Goal: Information Seeking & Learning: Understand process/instructions

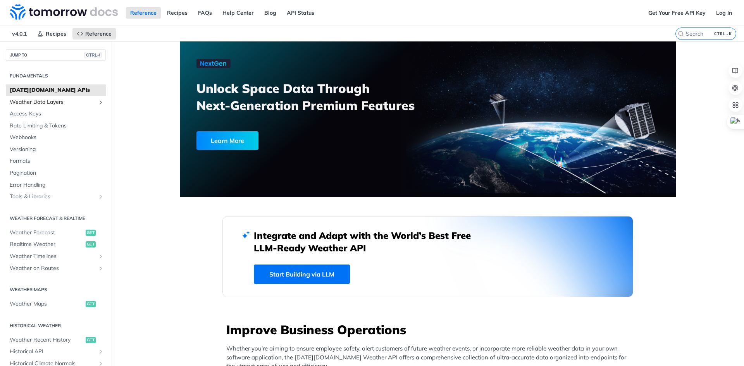
click at [80, 100] on span "Weather Data Layers" at bounding box center [53, 102] width 86 height 8
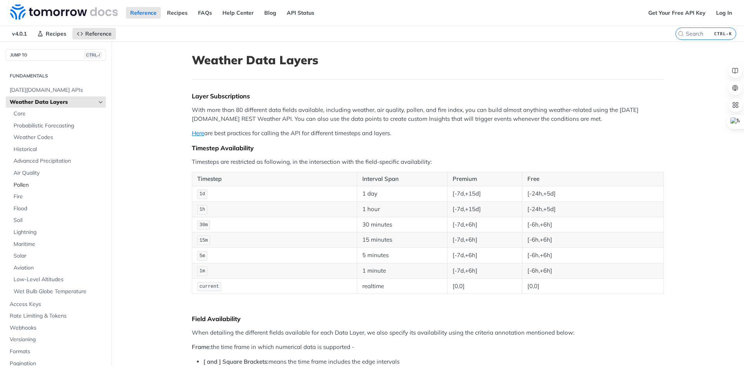
click at [29, 186] on span "Pollen" at bounding box center [59, 185] width 90 height 8
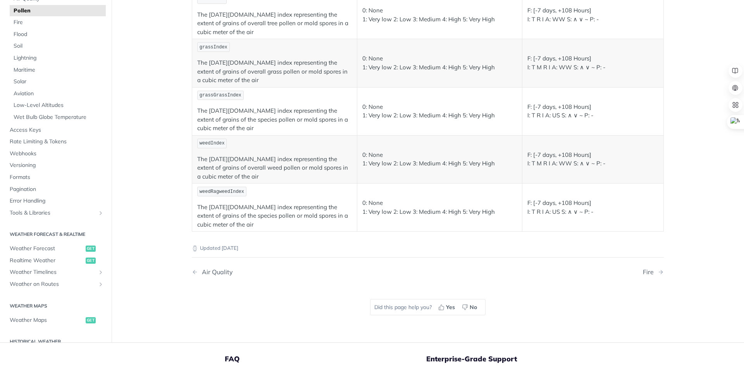
scroll to position [155, 0]
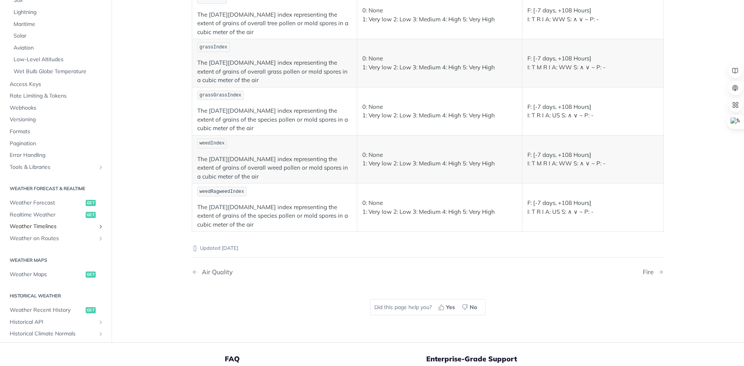
click at [50, 226] on span "Weather Timelines" at bounding box center [53, 227] width 86 height 8
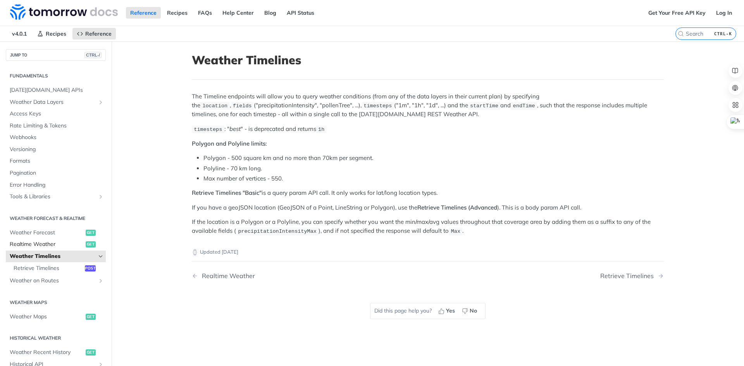
scroll to position [39, 0]
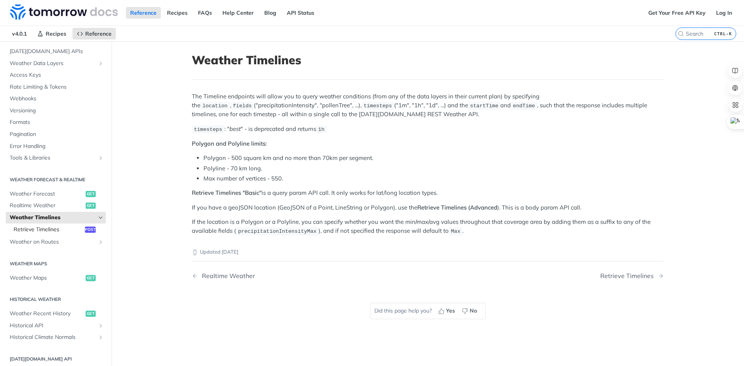
drag, startPoint x: 39, startPoint y: 231, endPoint x: 43, endPoint y: 230, distance: 4.3
click at [40, 230] on span "Retrieve Timelines" at bounding box center [48, 230] width 69 height 8
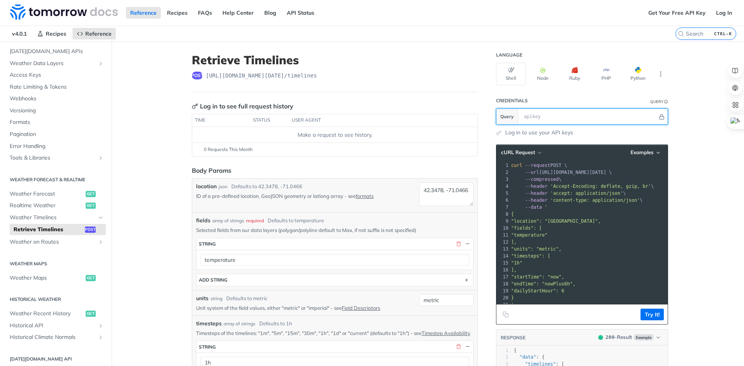
click at [561, 119] on input "text" at bounding box center [589, 117] width 138 height 16
click at [547, 104] on header "Credentials Query" at bounding box center [582, 101] width 172 height 16
click at [549, 116] on input "text" at bounding box center [589, 117] width 138 height 16
paste input "QTvP4LHskv4mJq0rScg7WwszxdkEYeYo"
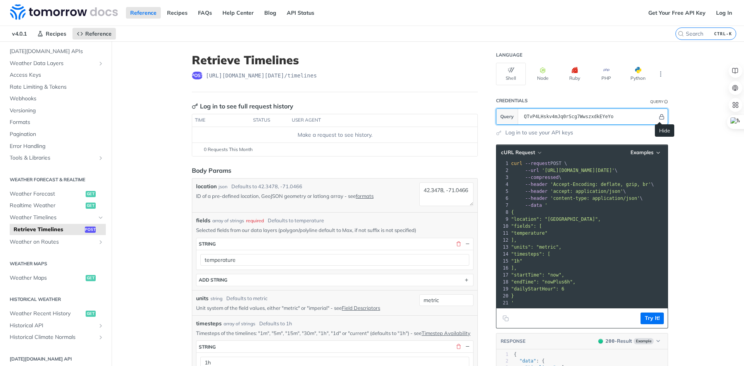
type input "QTvP4LHskv4mJq0rScg7WwszxdkEYeYo"
click at [660, 119] on icon "Hide" at bounding box center [662, 117] width 6 height 6
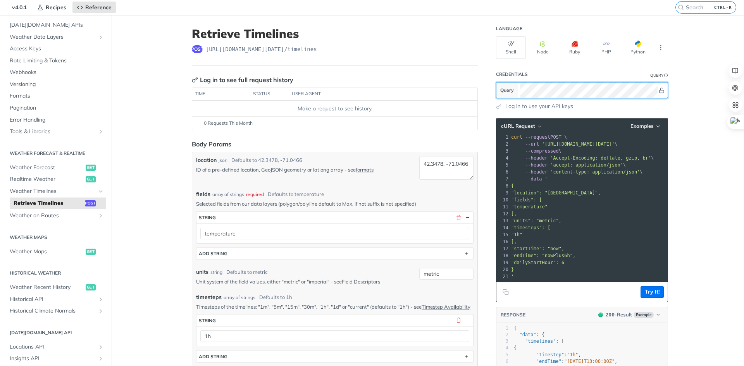
scroll to position [78, 0]
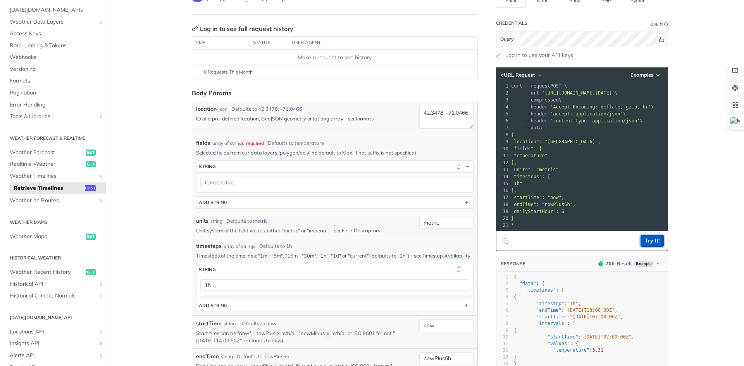
click at [653, 240] on button "Try It!" at bounding box center [652, 241] width 23 height 12
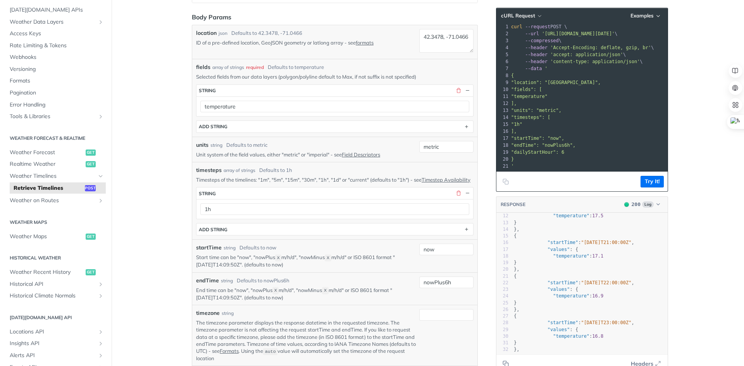
scroll to position [0, 0]
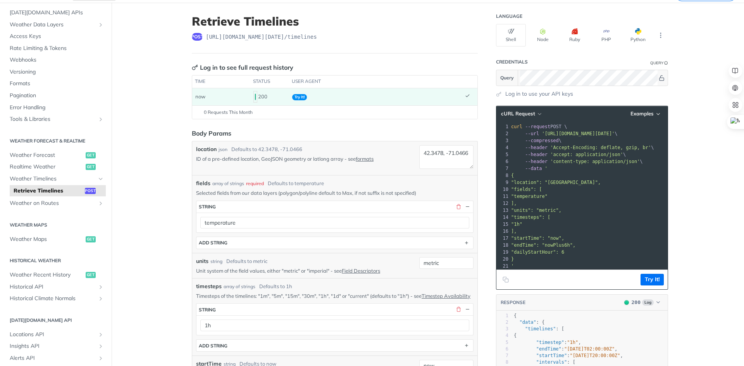
click at [608, 167] on pre "--data '" at bounding box center [627, 168] width 235 height 7
click at [571, 171] on pre "--data '" at bounding box center [627, 168] width 235 height 7
click at [559, 198] on pre ""temperature"" at bounding box center [627, 196] width 235 height 7
click at [570, 180] on span ""location": "[GEOGRAPHIC_DATA]"," at bounding box center [556, 182] width 90 height 5
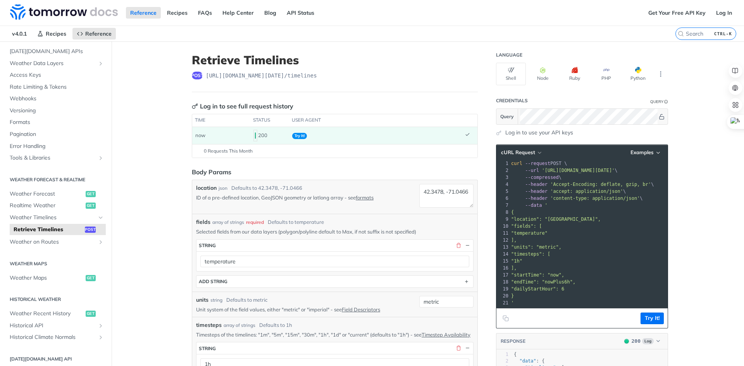
click at [522, 133] on link "Log in to use your API keys" at bounding box center [540, 133] width 68 height 8
click at [328, 104] on header "Log in to see full request history" at bounding box center [335, 106] width 286 height 9
click at [399, 72] on div "post [URL][DOMAIN_NAME][DATE] /timelines" at bounding box center [335, 76] width 286 height 8
click at [660, 76] on icon "More ellipsis" at bounding box center [661, 74] width 7 height 7
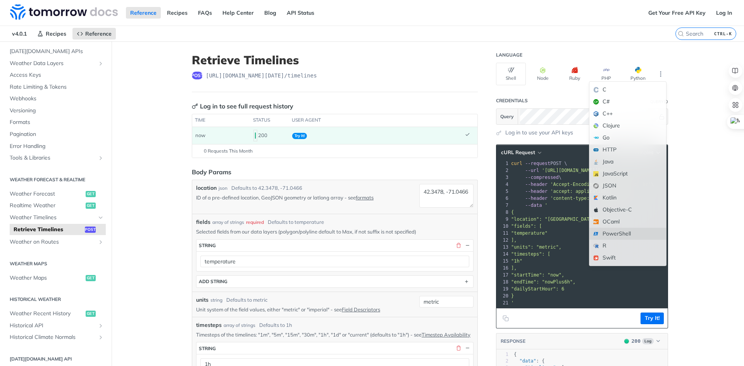
click at [621, 235] on div "PowerShell" at bounding box center [628, 234] width 77 height 12
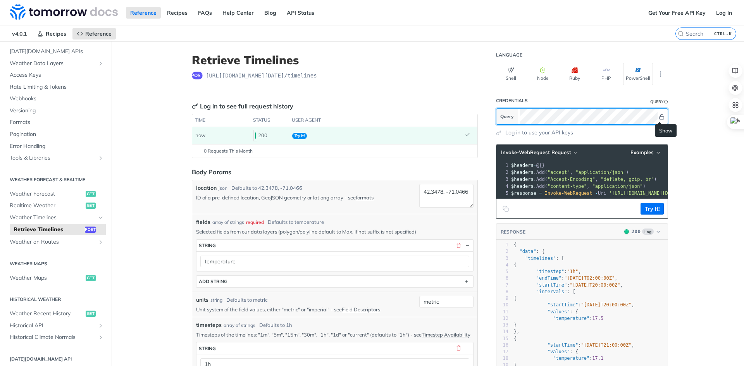
click at [661, 116] on icon "Show" at bounding box center [662, 117] width 6 height 6
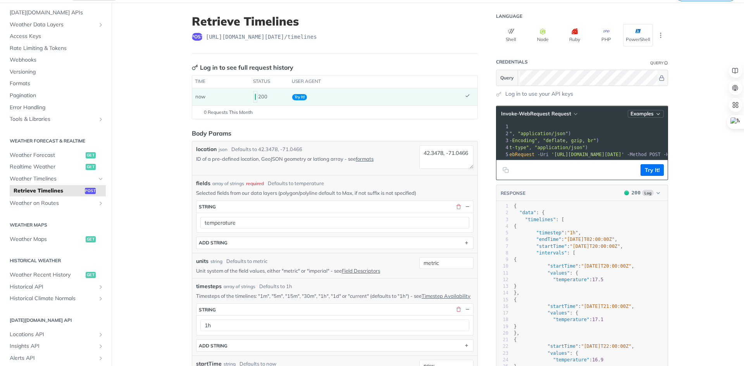
click at [649, 114] on span "Examples" at bounding box center [642, 113] width 23 height 7
click at [616, 129] on div "Request Example" at bounding box center [625, 127] width 77 height 11
type input "string"
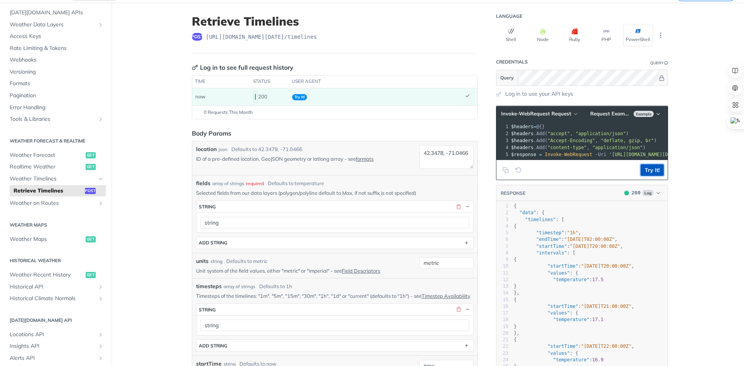
click at [651, 176] on button "Try It!" at bounding box center [652, 170] width 23 height 12
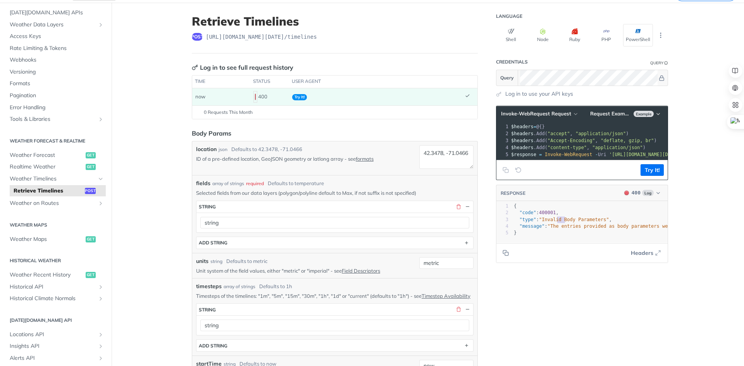
type textarea "d Body Parameters"
drag, startPoint x: 554, startPoint y: 225, endPoint x: 600, endPoint y: 227, distance: 45.8
click at [599, 223] on span ""Invalid Body Parameters"" at bounding box center [574, 219] width 70 height 5
click at [550, 141] on span ""Accept-Encoding"" at bounding box center [572, 140] width 48 height 5
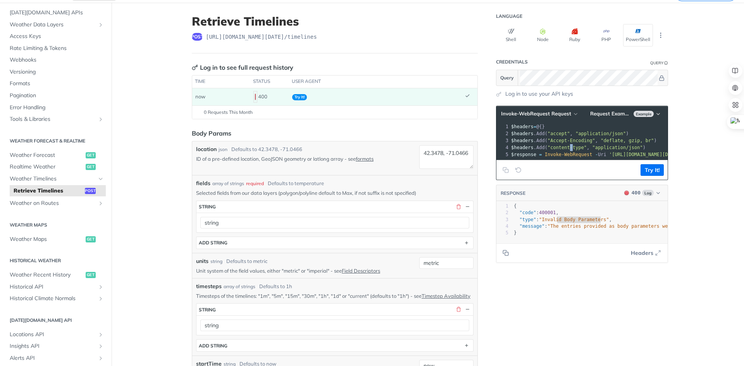
click at [563, 149] on span ""content-type"" at bounding box center [567, 147] width 39 height 5
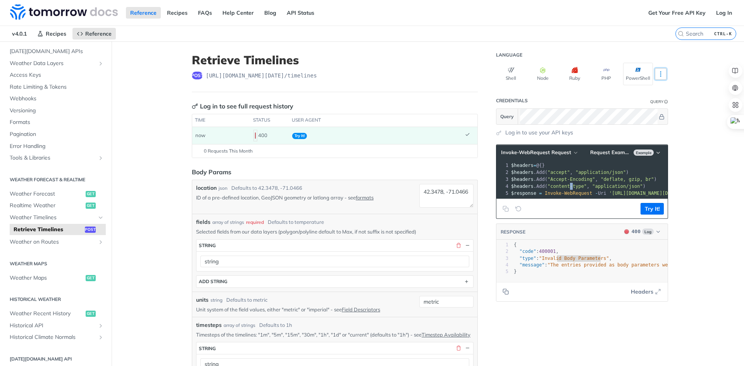
click at [661, 78] on button "More Languages" at bounding box center [661, 74] width 12 height 12
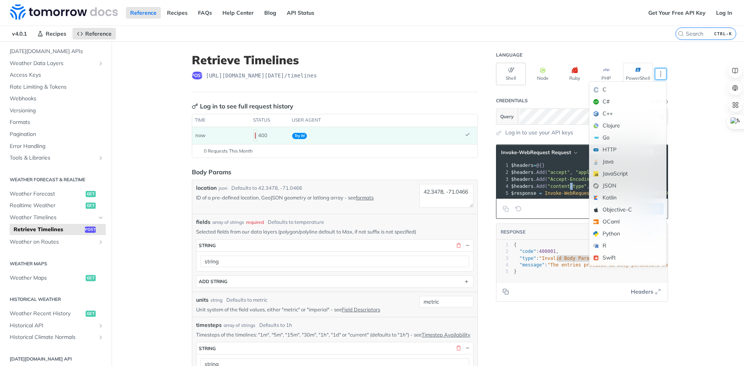
click at [510, 73] on icon "button" at bounding box center [511, 70] width 6 height 6
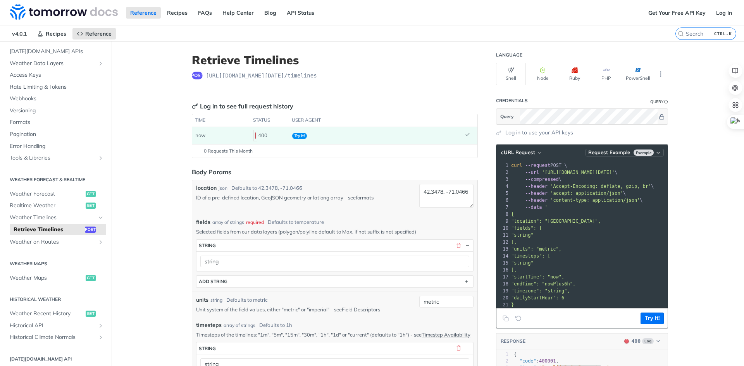
click at [645, 153] on span "Example" at bounding box center [644, 153] width 20 height 6
click at [617, 167] on div "Request Example" at bounding box center [625, 166] width 77 height 11
click at [640, 153] on span "Example" at bounding box center [644, 153] width 20 height 6
click at [645, 319] on button "Try It!" at bounding box center [652, 319] width 23 height 12
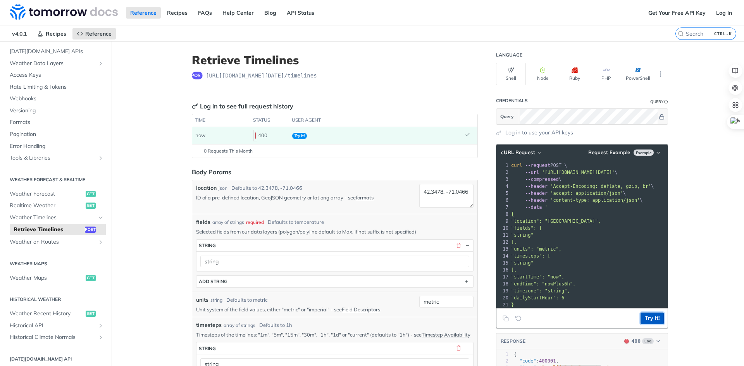
click at [652, 318] on button "Try It!" at bounding box center [652, 319] width 23 height 12
click at [651, 318] on button "Try It!" at bounding box center [652, 319] width 23 height 12
click at [643, 78] on button "PowerShell" at bounding box center [638, 74] width 30 height 22
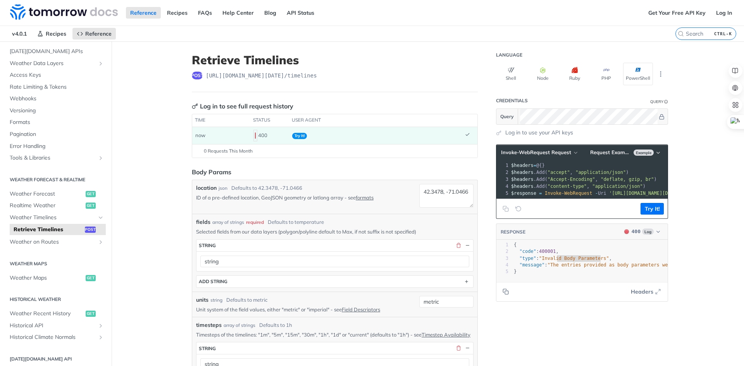
click at [596, 180] on span "," at bounding box center [597, 179] width 3 height 5
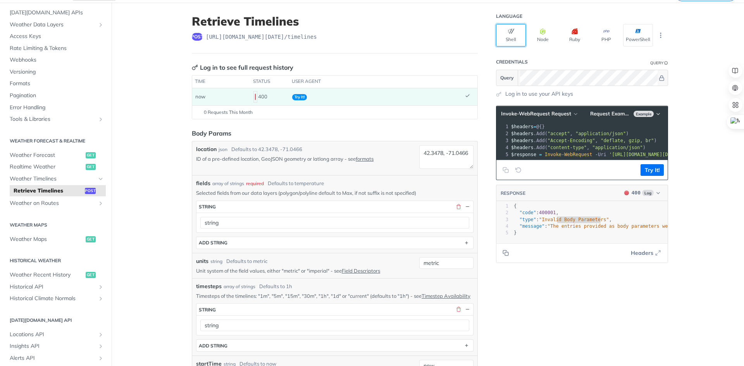
click at [513, 34] on button "Shell" at bounding box center [511, 35] width 30 height 22
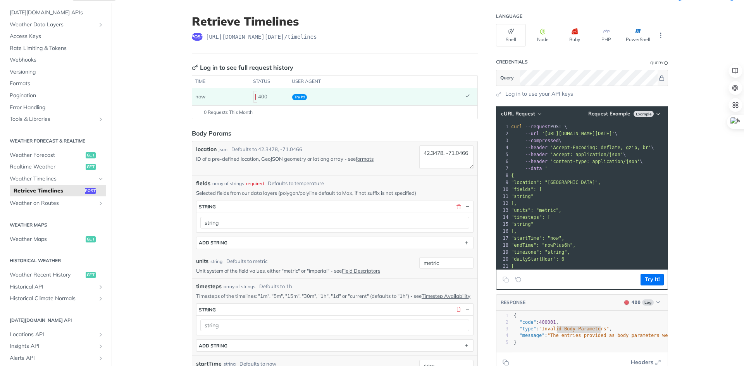
click at [571, 199] on pre ""string"" at bounding box center [627, 196] width 235 height 7
click at [570, 229] on pre "]," at bounding box center [627, 231] width 235 height 7
click at [584, 249] on pre ""endTime": "nowPlus6h"," at bounding box center [627, 245] width 235 height 7
drag, startPoint x: 583, startPoint y: 260, endPoint x: 500, endPoint y: 123, distance: 159.8
click at [510, 123] on div "1 curl --request POST \ 2 --url '[URL][DOMAIN_NAME][DATE]' \ 3 --compressed \ 4…" at bounding box center [627, 200] width 235 height 154
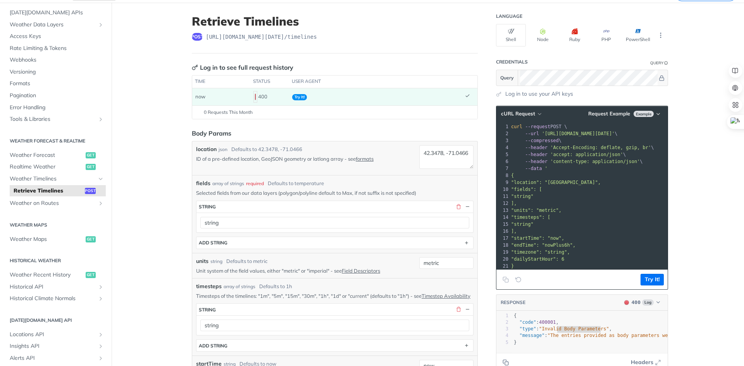
drag, startPoint x: 602, startPoint y: 161, endPoint x: 578, endPoint y: 144, distance: 30.0
click at [602, 161] on span "'content-type: application/json'" at bounding box center [596, 161] width 90 height 5
drag, startPoint x: 539, startPoint y: 135, endPoint x: 502, endPoint y: 143, distance: 37.8
click at [637, 174] on pre "{" at bounding box center [627, 175] width 235 height 7
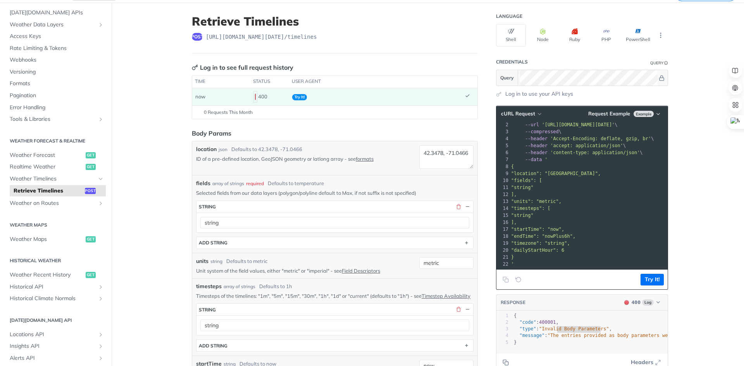
scroll to position [15, 0]
click at [517, 281] on icon "Clear Example" at bounding box center [519, 280] width 6 height 6
type input "temperature"
type input "1h"
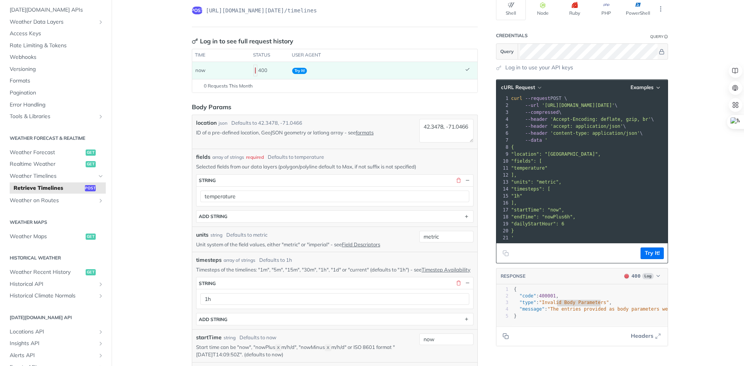
scroll to position [78, 0]
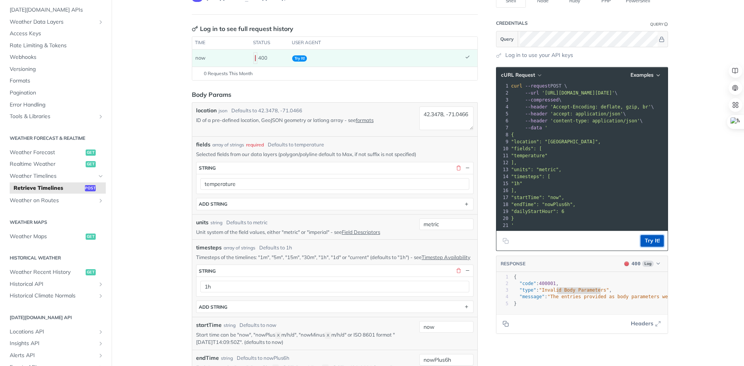
click at [650, 242] on button "Try It!" at bounding box center [652, 241] width 23 height 12
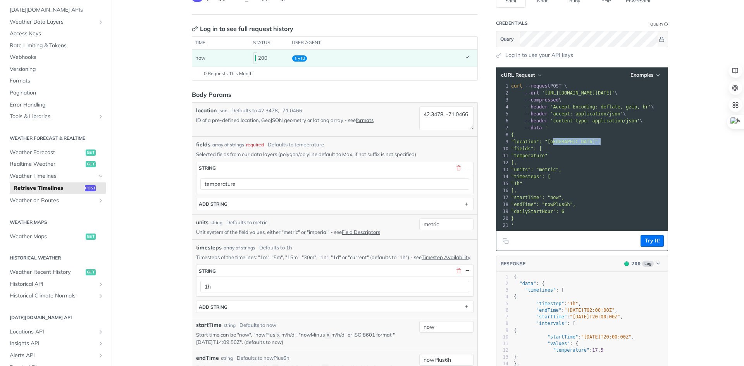
drag, startPoint x: 546, startPoint y: 137, endPoint x: 590, endPoint y: 135, distance: 43.9
click at [590, 139] on span ""location": "[GEOGRAPHIC_DATA]"," at bounding box center [556, 141] width 90 height 5
click at [504, 241] on icon "Copy to clipboard" at bounding box center [506, 241] width 6 height 6
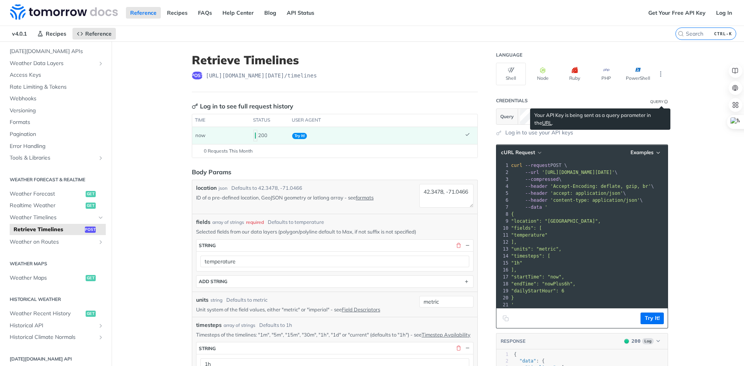
click at [665, 102] on icon "Information" at bounding box center [667, 102] width 4 height 4
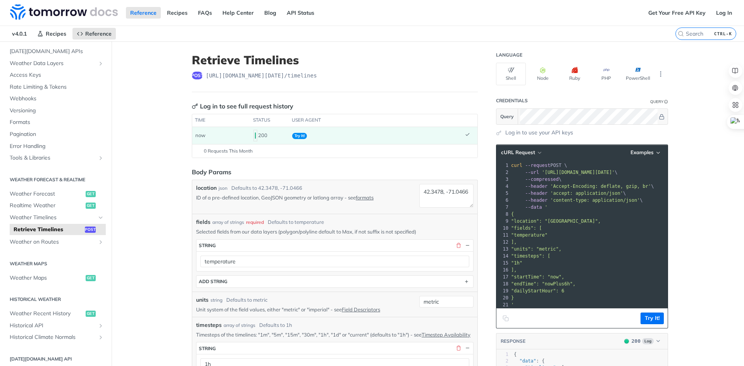
click at [607, 223] on pre ""location": "[GEOGRAPHIC_DATA]"," at bounding box center [627, 221] width 235 height 7
click at [502, 119] on section "Query" at bounding box center [582, 117] width 172 height 16
click at [648, 318] on button "Try It!" at bounding box center [652, 319] width 23 height 12
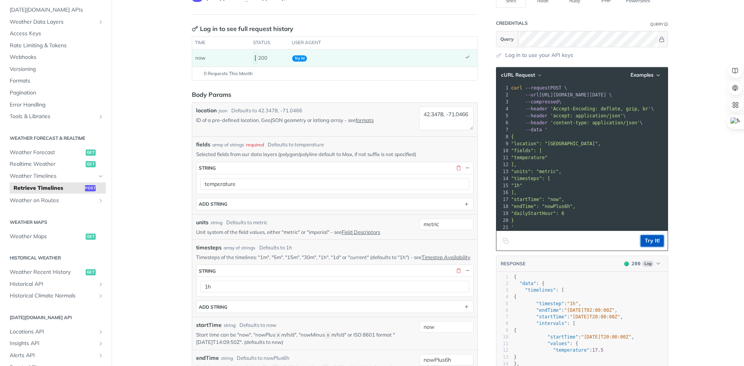
click at [654, 243] on button "Try It!" at bounding box center [652, 241] width 23 height 12
click at [654, 242] on button "Try It!" at bounding box center [652, 241] width 23 height 12
click at [657, 264] on icon "button" at bounding box center [658, 264] width 3 height 2
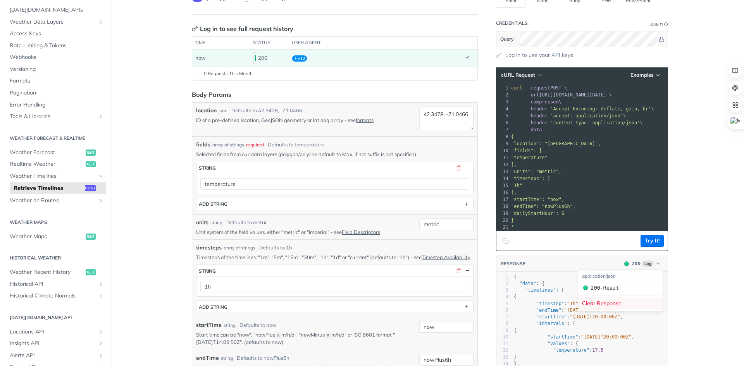
click at [609, 306] on div "Clear Response" at bounding box center [620, 304] width 85 height 12
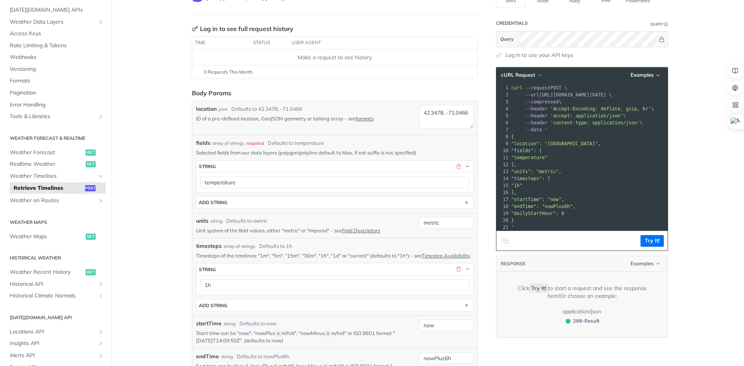
click at [650, 242] on button "Try It!" at bounding box center [652, 241] width 23 height 12
click at [650, 239] on button "Try It!" at bounding box center [652, 241] width 23 height 12
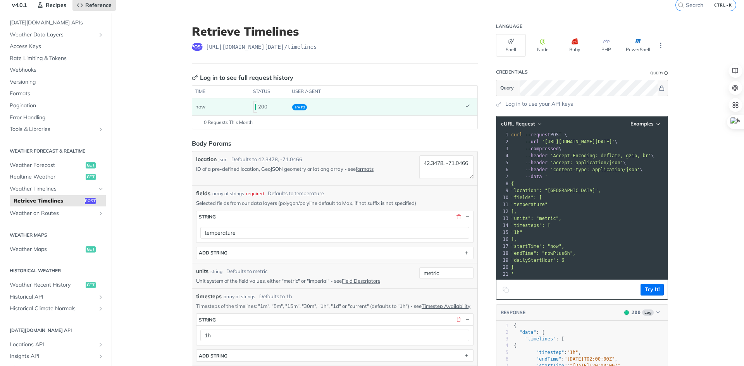
scroll to position [39, 0]
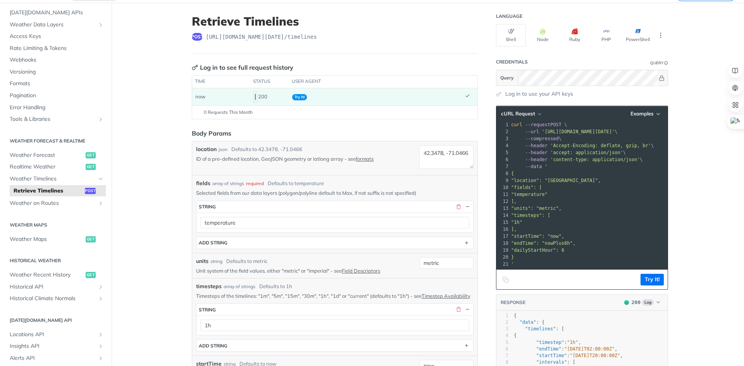
click at [580, 247] on pre ""dailyStartHour": 6" at bounding box center [627, 250] width 235 height 7
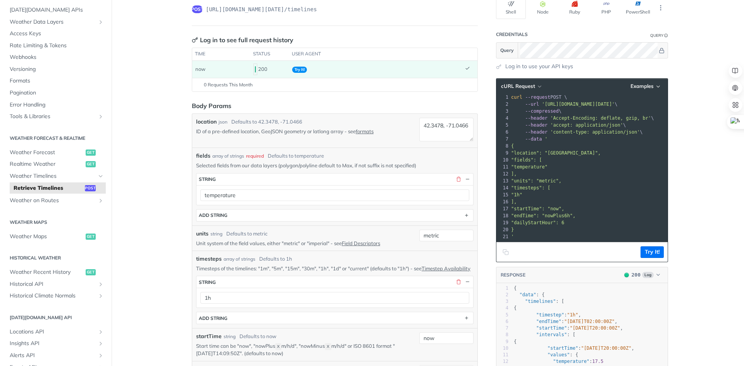
scroll to position [0, 0]
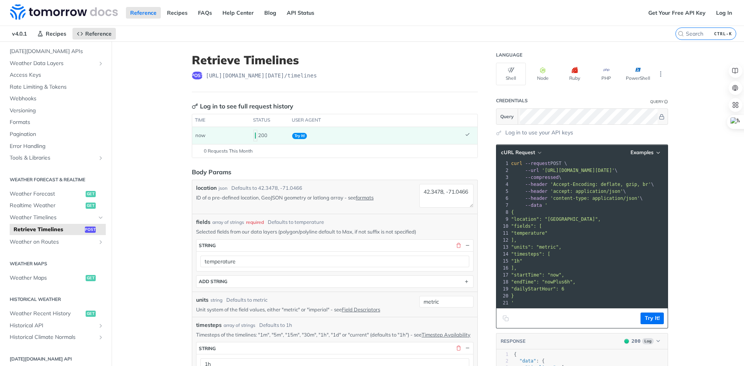
click at [646, 146] on header "cURL Request Examples" at bounding box center [582, 153] width 171 height 16
click at [650, 154] on span "Examples" at bounding box center [642, 152] width 23 height 7
click at [604, 166] on div "Request Example" at bounding box center [625, 166] width 77 height 11
type input "string"
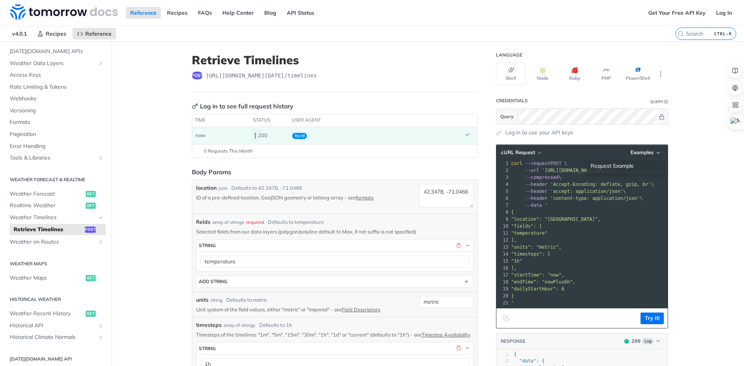
type input "string"
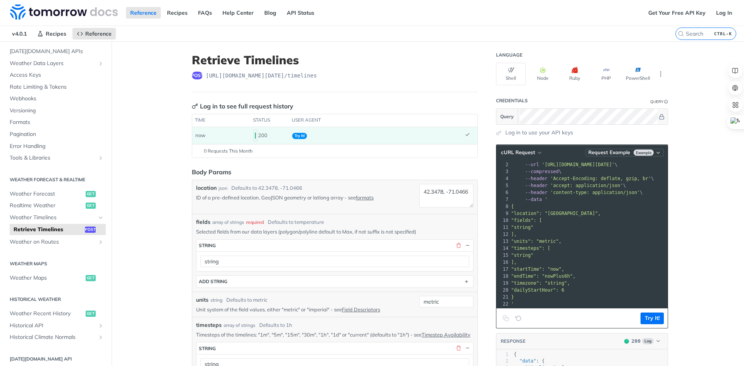
click at [642, 151] on span "Example" at bounding box center [644, 153] width 20 height 6
click at [616, 164] on div "Request Example" at bounding box center [625, 166] width 77 height 11
click at [642, 154] on span "Example" at bounding box center [644, 153] width 20 height 6
click at [603, 266] on pre "]," at bounding box center [627, 262] width 235 height 7
drag, startPoint x: 557, startPoint y: 181, endPoint x: 596, endPoint y: 230, distance: 62.7
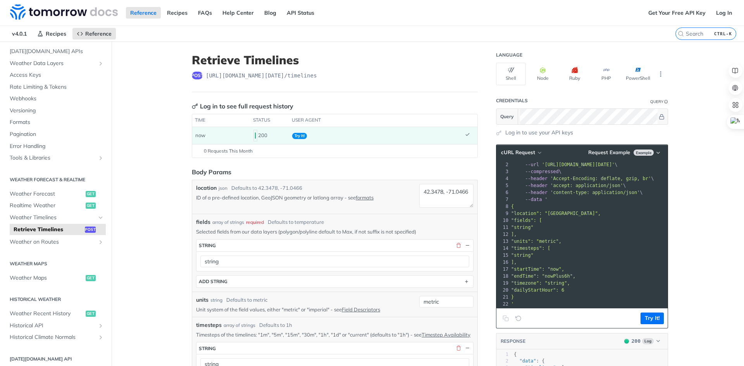
click at [596, 230] on div "1 curl --request POST \ 2 --url '[URL][DOMAIN_NAME][DATE]' \ 3 --compressed \ 4…" at bounding box center [627, 231] width 235 height 154
click at [557, 262] on pre "]," at bounding box center [627, 262] width 235 height 7
click at [547, 213] on span ""location": "[GEOGRAPHIC_DATA]"," at bounding box center [556, 213] width 90 height 5
drag, startPoint x: 547, startPoint y: 213, endPoint x: 622, endPoint y: 219, distance: 75.5
click at [628, 216] on pre ""location": "[GEOGRAPHIC_DATA]"," at bounding box center [627, 213] width 235 height 7
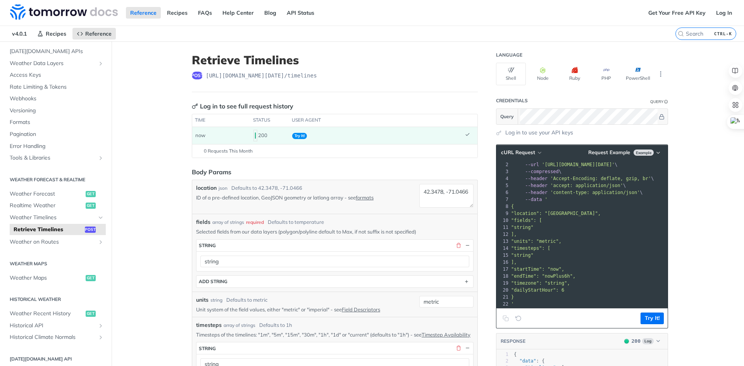
click at [567, 256] on pre ""string"" at bounding box center [627, 255] width 235 height 7
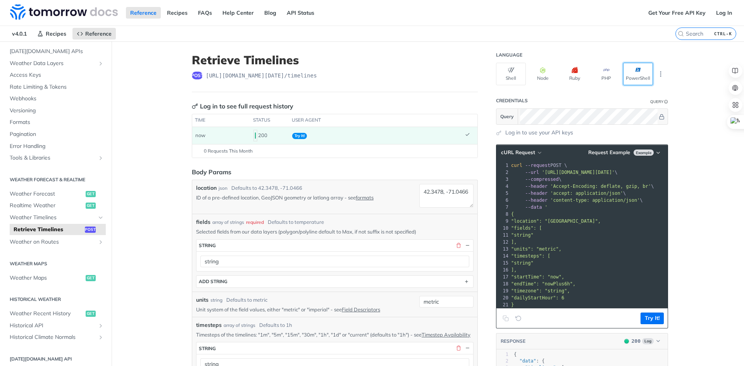
click at [631, 77] on button "PowerShell" at bounding box center [638, 74] width 30 height 22
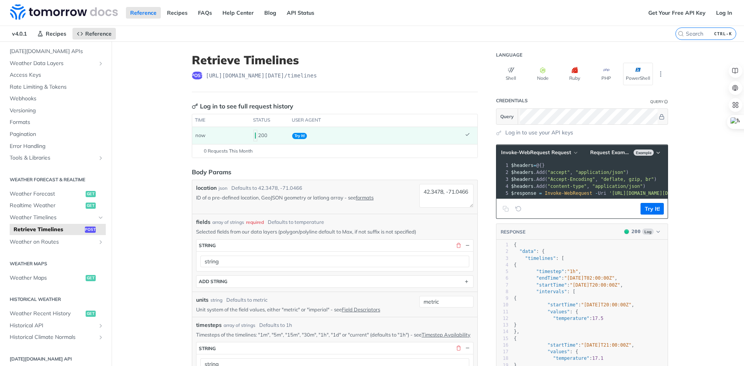
click at [607, 185] on span ""application/json"" at bounding box center [618, 186] width 50 height 5
click at [503, 212] on icon "Copy to clipboard" at bounding box center [506, 209] width 6 height 6
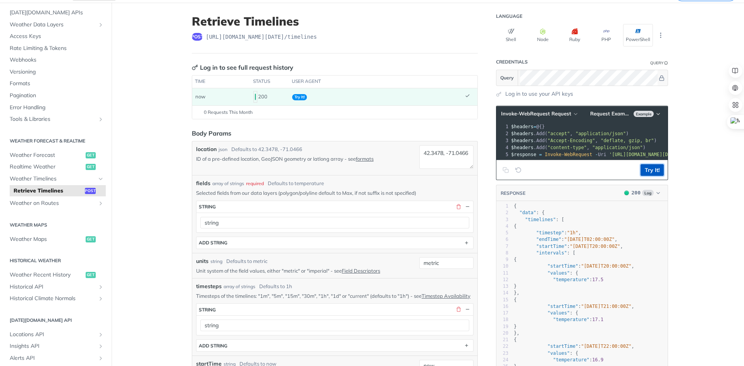
click at [651, 176] on button "Try It!" at bounding box center [652, 170] width 23 height 12
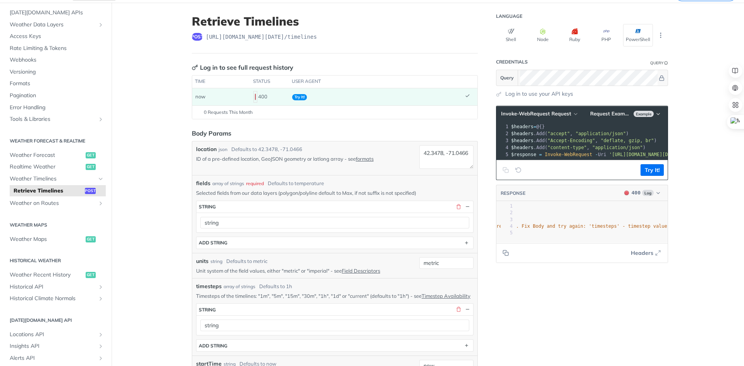
scroll to position [0, 218]
click at [582, 155] on span "$response = Invoke-WebRequest - Uri '[URL][DOMAIN_NAME][DATE]' - Method POST - …" at bounding box center [722, 154] width 852 height 5
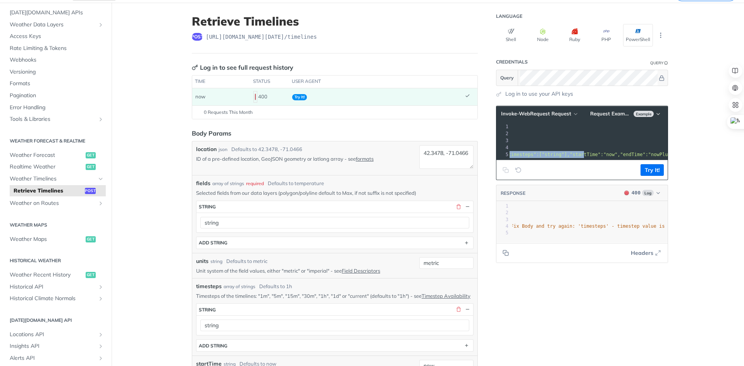
drag, startPoint x: 589, startPoint y: 155, endPoint x: 691, endPoint y: 156, distance: 102.4
click at [624, 155] on span "'{"location":"[GEOGRAPHIC_DATA]","fields":["string"],"units":"metric","timestep…" at bounding box center [552, 154] width 485 height 5
drag, startPoint x: 563, startPoint y: 157, endPoint x: 568, endPoint y: 155, distance: 5.6
click at [563, 157] on span "'{"location":"[GEOGRAPHIC_DATA]","fields":["string"],"units":"metric","timestep…" at bounding box center [552, 154] width 485 height 5
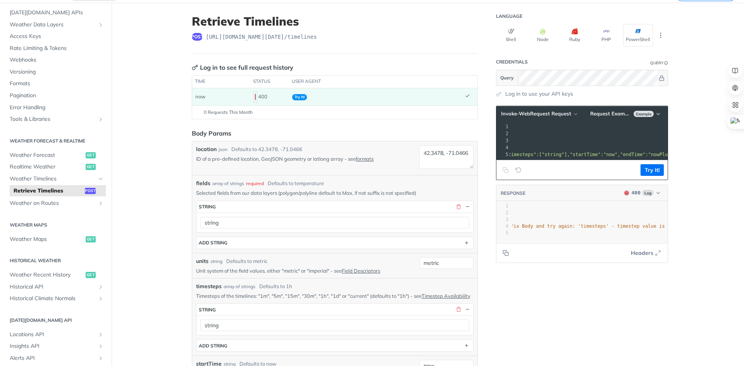
click at [577, 154] on span "'{"location":"[GEOGRAPHIC_DATA]","fields":["string"],"units":"metric","timestep…" at bounding box center [552, 154] width 485 height 5
click at [588, 155] on span "'{"location":"[GEOGRAPHIC_DATA]","fields":["string"],"units":"metric","timestep…" at bounding box center [552, 154] width 485 height 5
click at [588, 155] on span "'{"location":"[GEOGRAPHIC_DATA]","fields":["string"],"units":"metric","timestep…" at bounding box center [371, 154] width 485 height 5
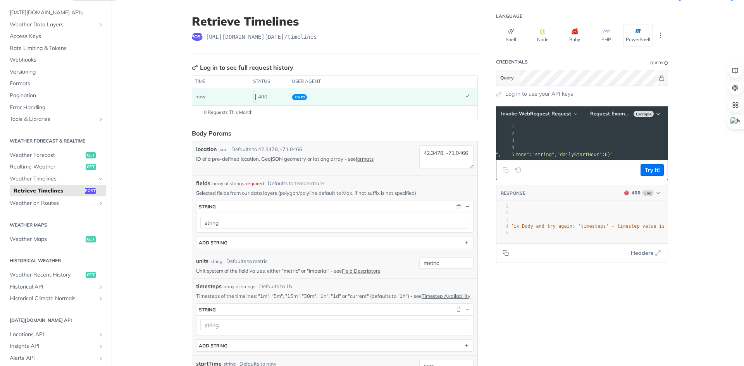
click at [614, 153] on span "'{"location":"[GEOGRAPHIC_DATA]","fields":["string"],"units":"metric","timestep…" at bounding box center [371, 154] width 485 height 5
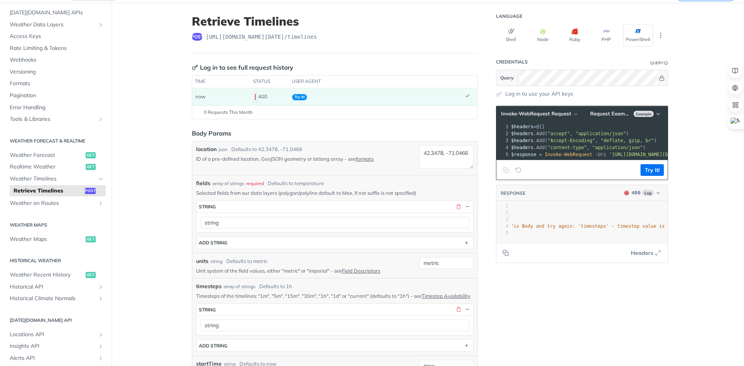
click at [609, 139] on span ""deflate, gzip, br"" at bounding box center [627, 140] width 53 height 5
click at [651, 176] on button "Try It!" at bounding box center [652, 170] width 23 height 12
click at [655, 175] on button "Try It!" at bounding box center [652, 170] width 23 height 12
click at [571, 143] on span ""Accept-Encoding"" at bounding box center [572, 140] width 48 height 5
click at [505, 173] on icon "Copy to clipboard" at bounding box center [506, 170] width 6 height 6
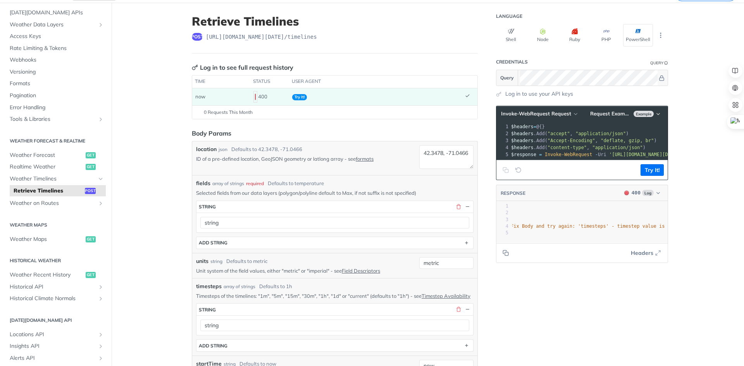
click at [519, 229] on span ""The entries provided as body parameters were not valid for the request. Fix Bo…" at bounding box center [504, 226] width 395 height 5
click at [520, 229] on span ""The entries provided as body parameters were not valid for the request. Fix Bo…" at bounding box center [504, 226] width 395 height 5
type textarea "and"
click at [520, 229] on span ""The entries provided as body parameters were not valid for the request. Fix Bo…" at bounding box center [504, 226] width 395 height 5
click at [506, 256] on icon "Copy to clipboard" at bounding box center [506, 253] width 6 height 6
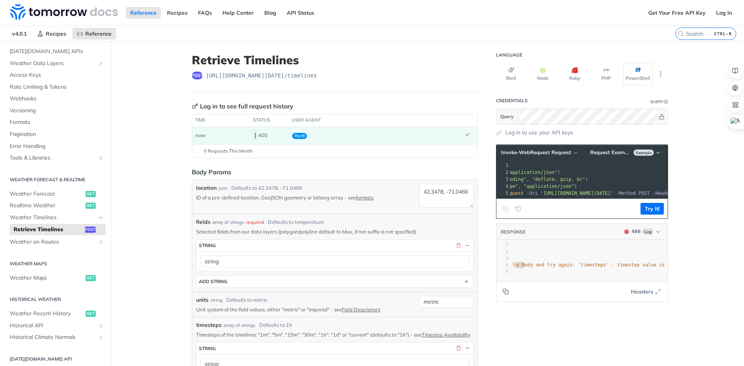
click at [407, 72] on div "post [URL][DOMAIN_NAME][DATE] /timelines" at bounding box center [335, 76] width 286 height 8
click at [363, 87] on header "Retrieve Timelines post [URL][DOMAIN_NAME][DATE] /timelines" at bounding box center [335, 72] width 286 height 39
click at [465, 135] on icon at bounding box center [467, 134] width 5 height 5
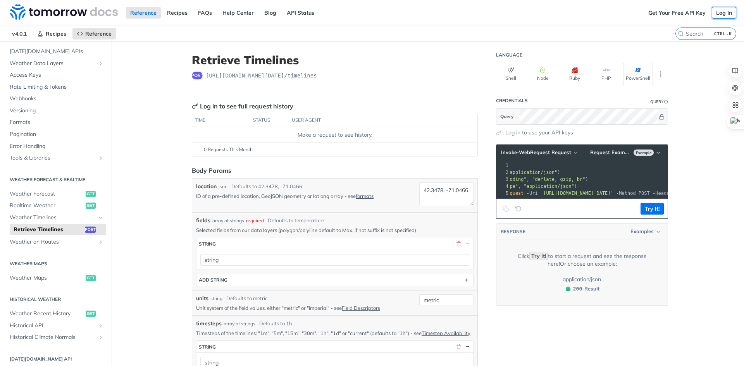
click at [720, 13] on link "Log In" at bounding box center [724, 13] width 24 height 12
click at [716, 12] on link "Log In" at bounding box center [724, 13] width 24 height 12
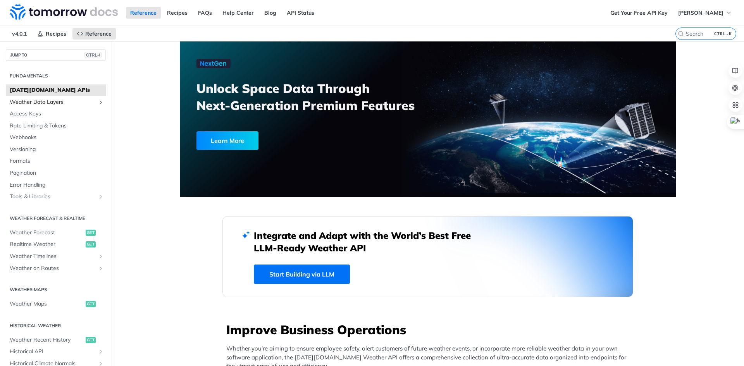
click at [62, 104] on span "Weather Data Layers" at bounding box center [53, 102] width 86 height 8
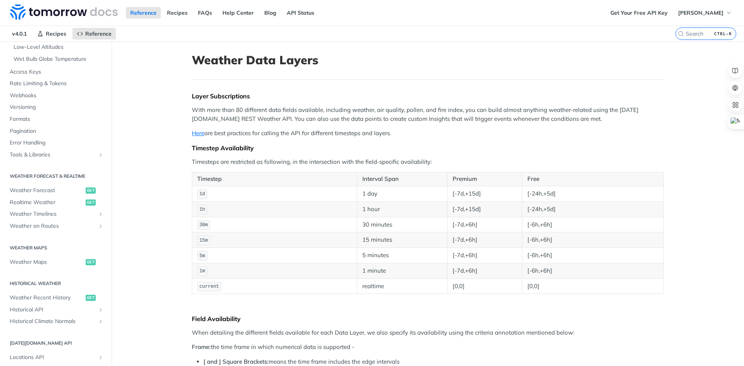
scroll to position [271, 0]
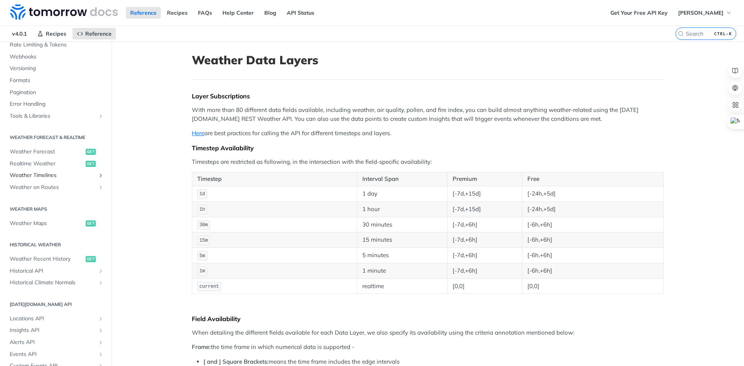
click at [82, 176] on span "Weather Timelines" at bounding box center [53, 176] width 86 height 8
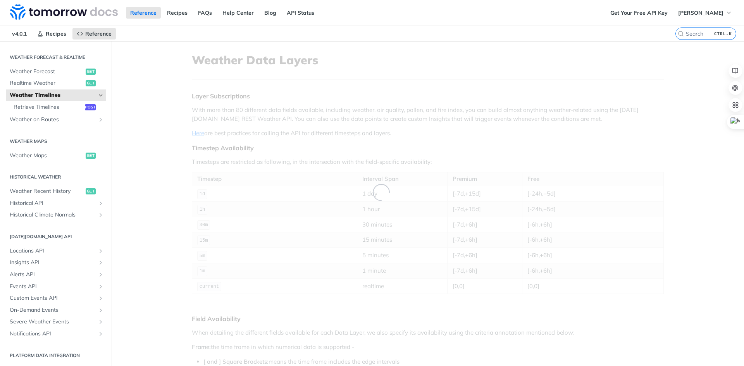
scroll to position [81, 0]
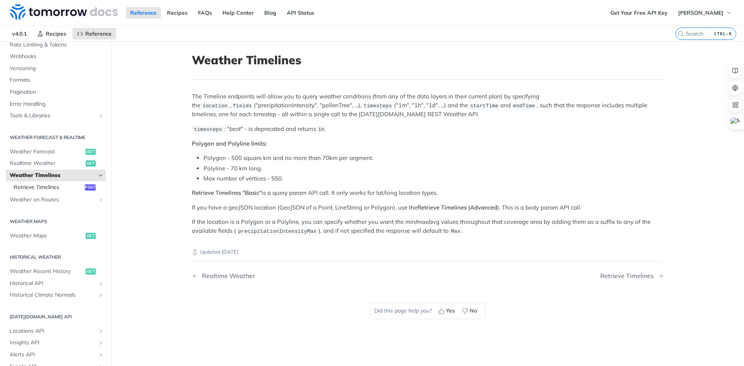
click at [60, 188] on span "Retrieve Timelines" at bounding box center [48, 188] width 69 height 8
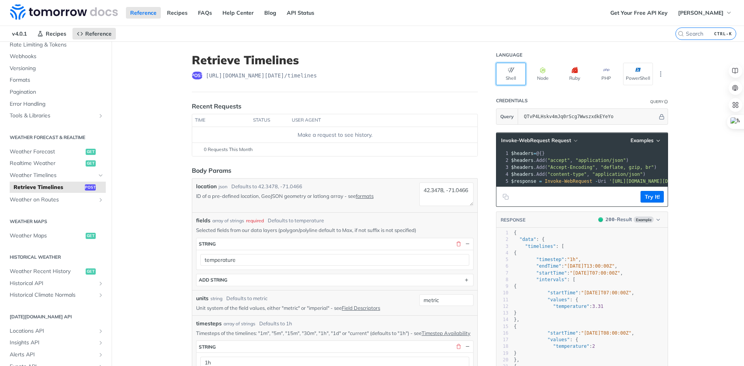
click at [511, 79] on button "Shell" at bounding box center [511, 74] width 30 height 22
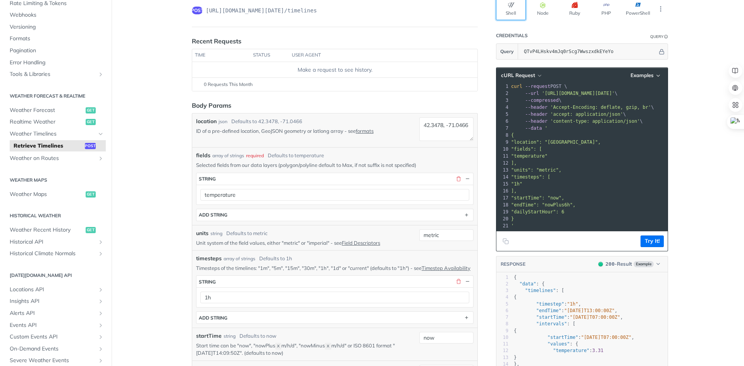
scroll to position [78, 0]
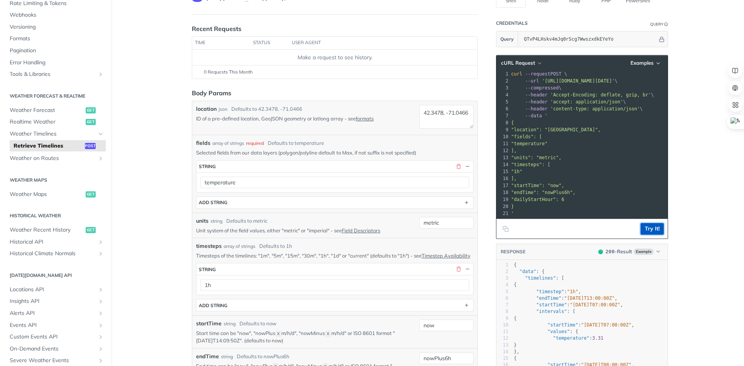
click at [650, 231] on button "Try It!" at bounding box center [652, 229] width 23 height 12
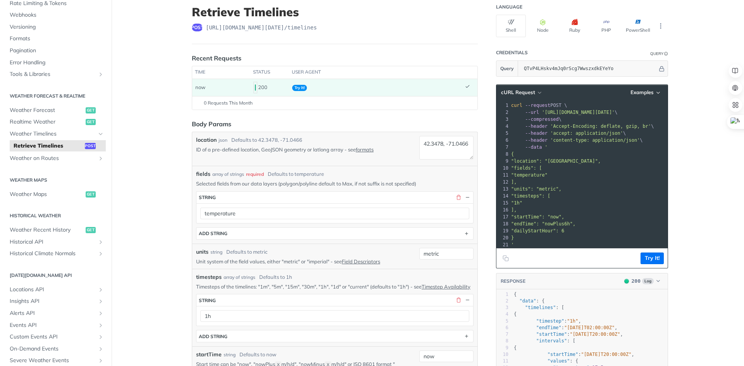
scroll to position [39, 0]
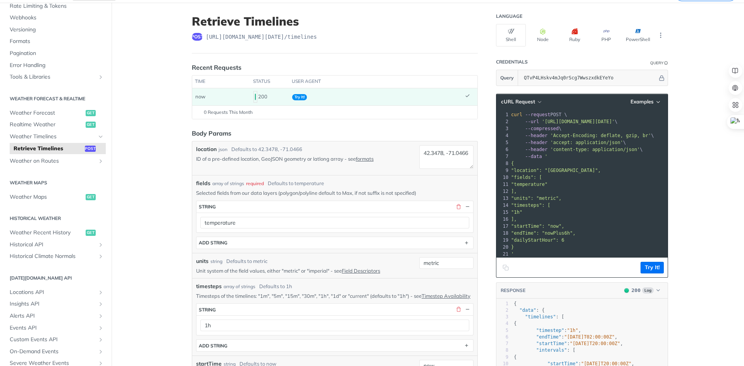
click at [503, 268] on icon "Copy to clipboard" at bounding box center [506, 268] width 6 height 6
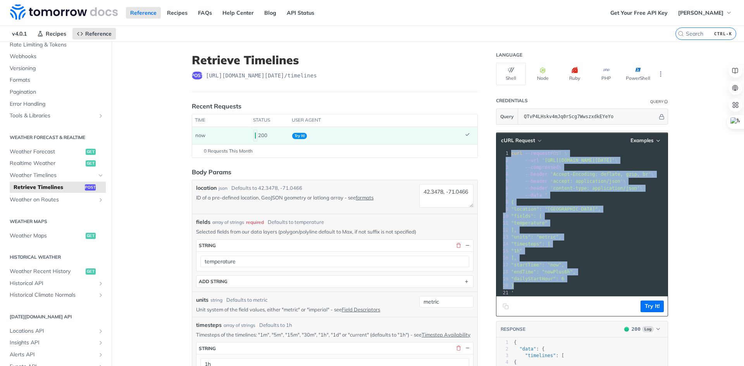
drag, startPoint x: 508, startPoint y: 154, endPoint x: 524, endPoint y: 288, distance: 135.9
click at [524, 288] on div "1 curl --request POST \ 2 --url '[URL][DOMAIN_NAME][DATE]' \ 3 --compressed \ 4…" at bounding box center [627, 223] width 235 height 147
copy div "curl --request POST \ 2 --url 'https://api.tomorrow.io/v4/timelines?apikey=QTvP…"
click at [510, 78] on button "Shell" at bounding box center [511, 74] width 30 height 22
